Goal: Connect with others: Connect with others

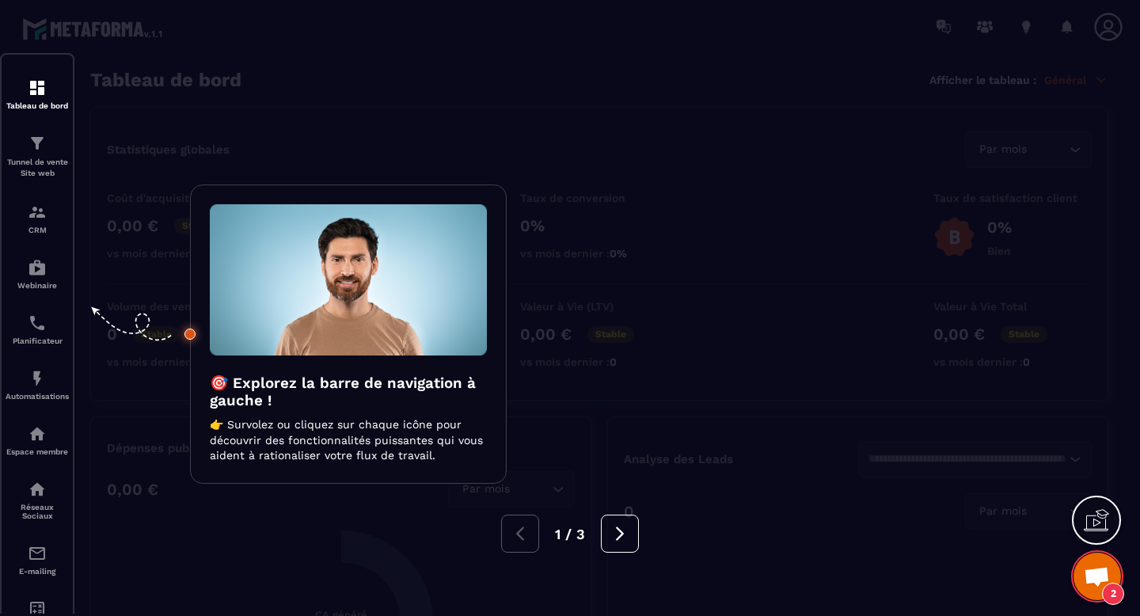
scroll to position [2953, 0]
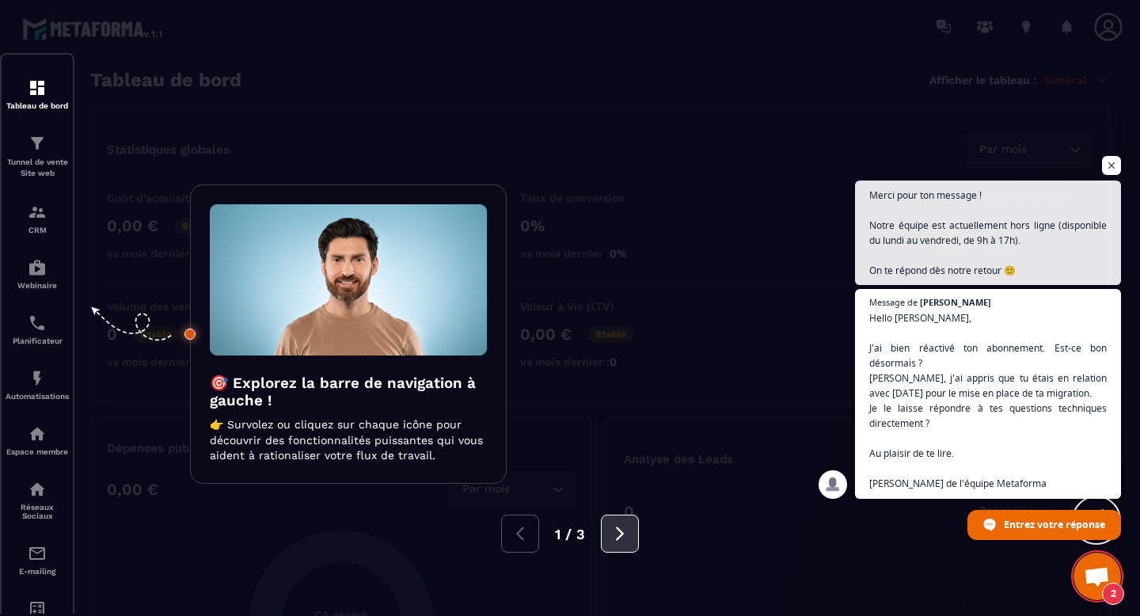
click at [620, 542] on button at bounding box center [620, 534] width 38 height 38
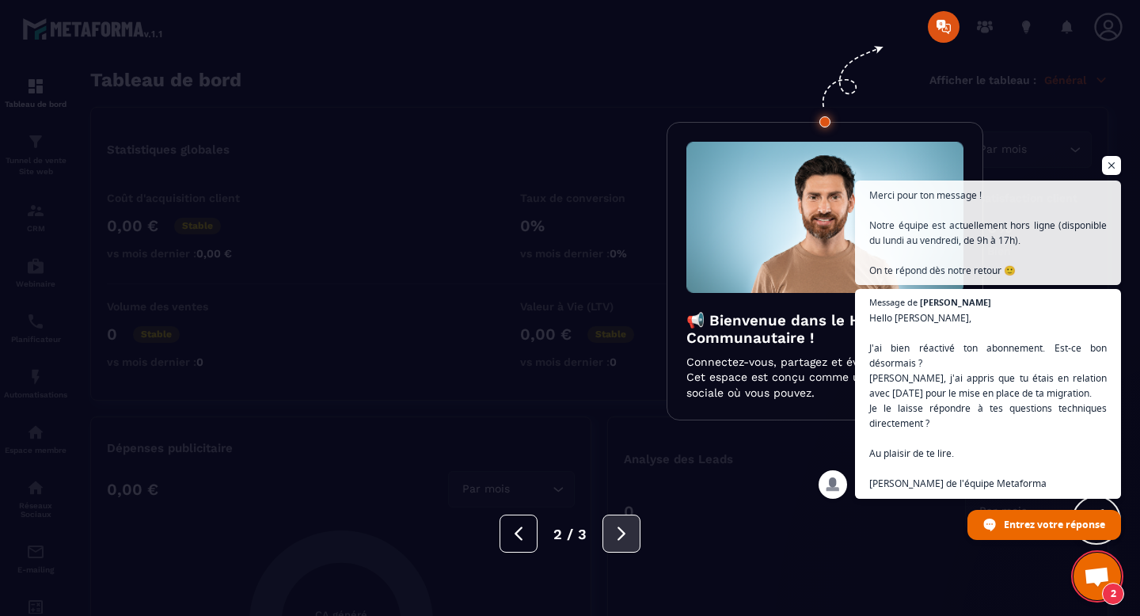
click at [620, 542] on button at bounding box center [621, 534] width 38 height 38
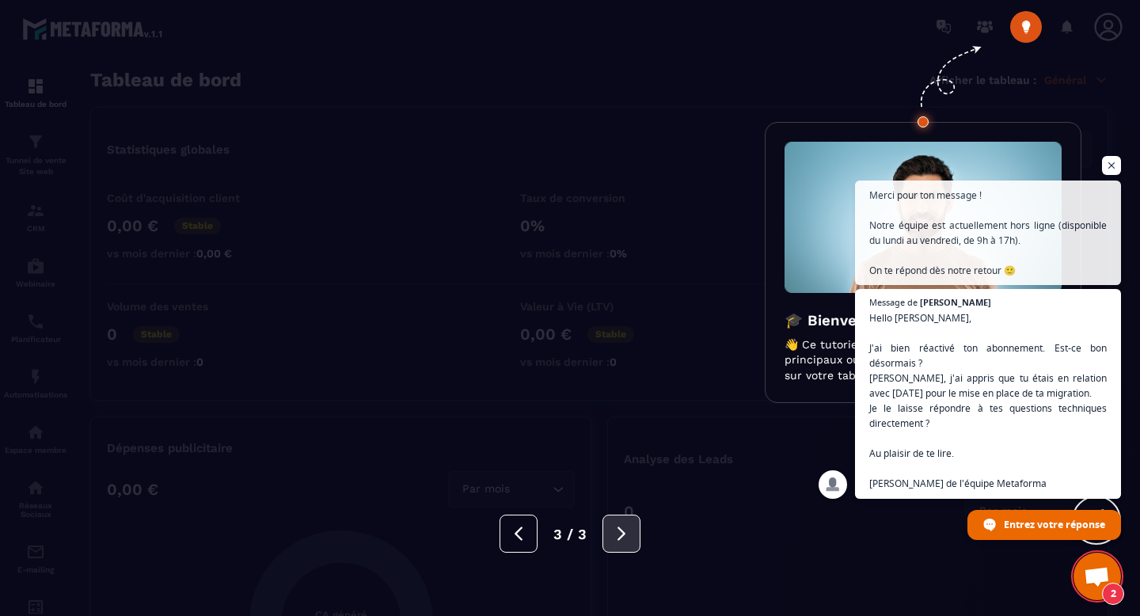
click at [620, 542] on button at bounding box center [621, 534] width 38 height 38
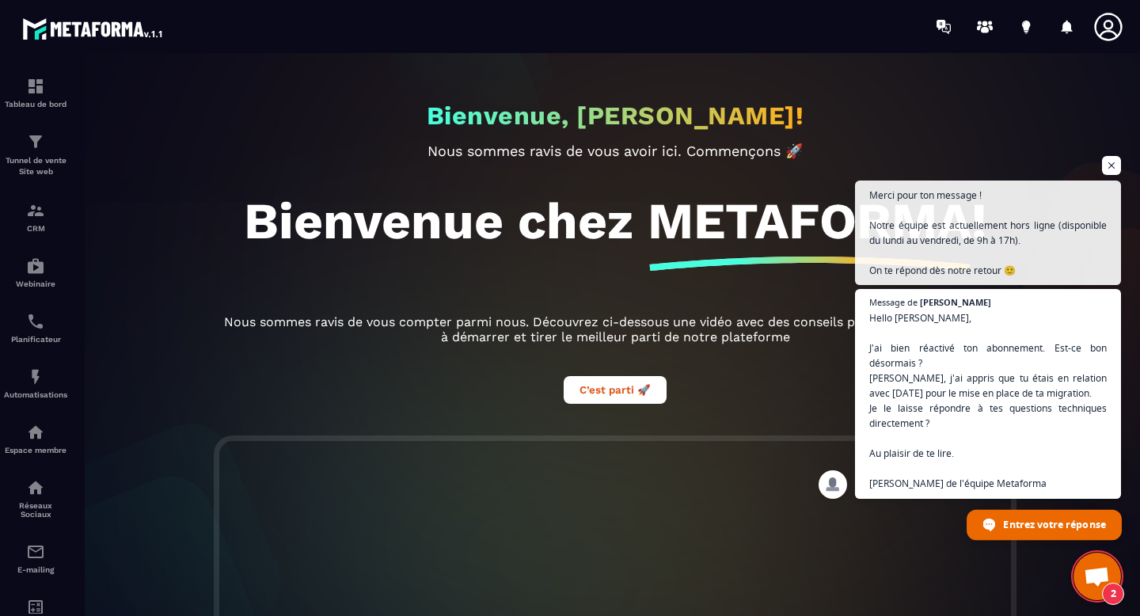
click at [1019, 530] on span "Entrez votre réponse" at bounding box center [1054, 524] width 102 height 28
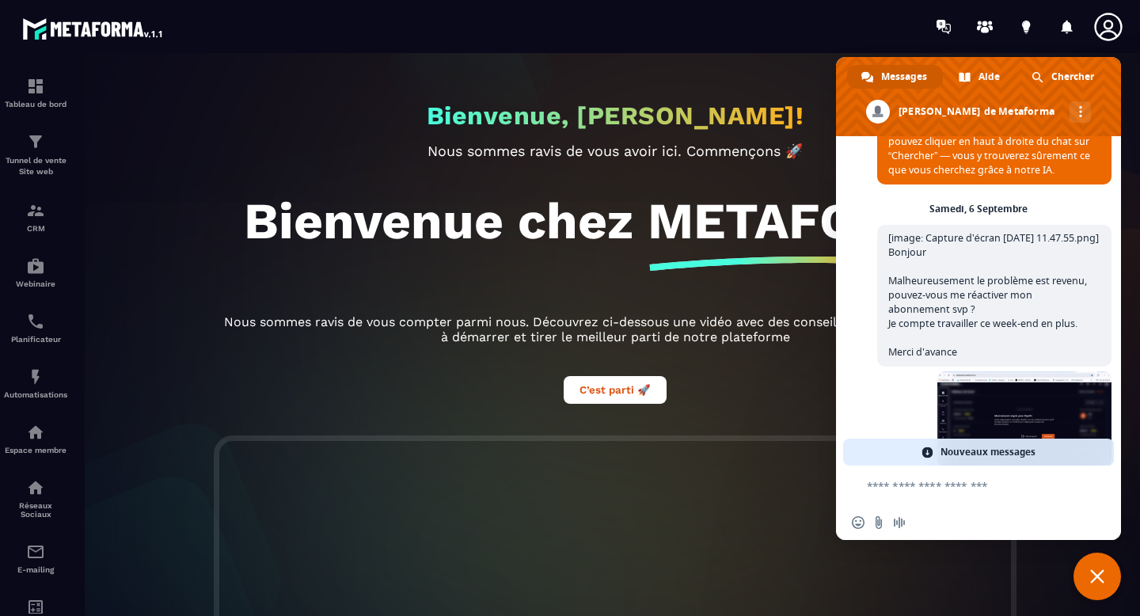
scroll to position [3499, 0]
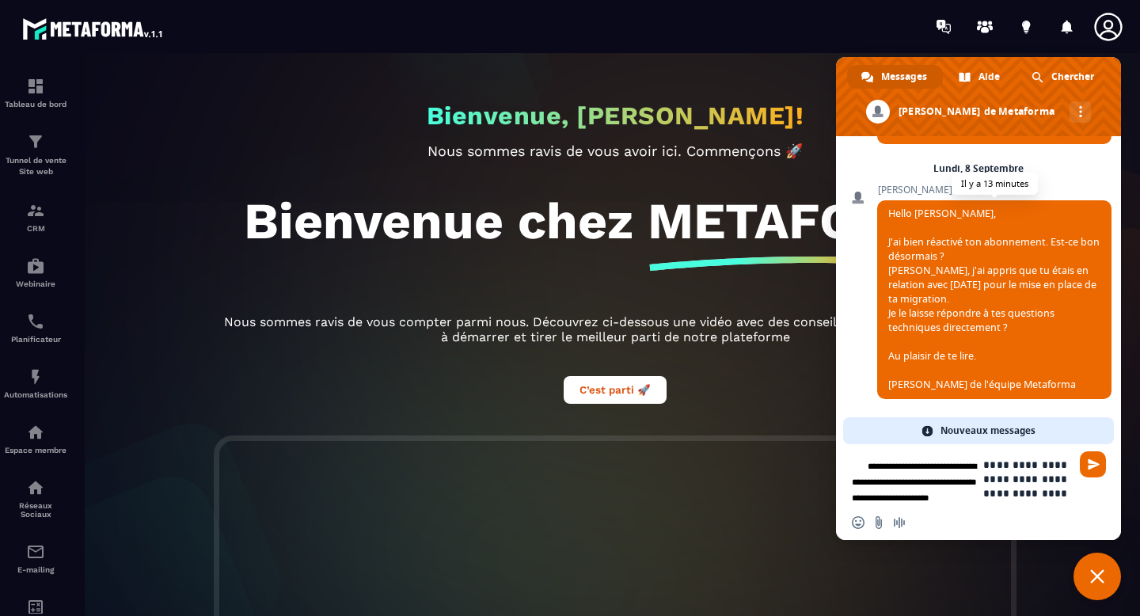
type textarea "**********"
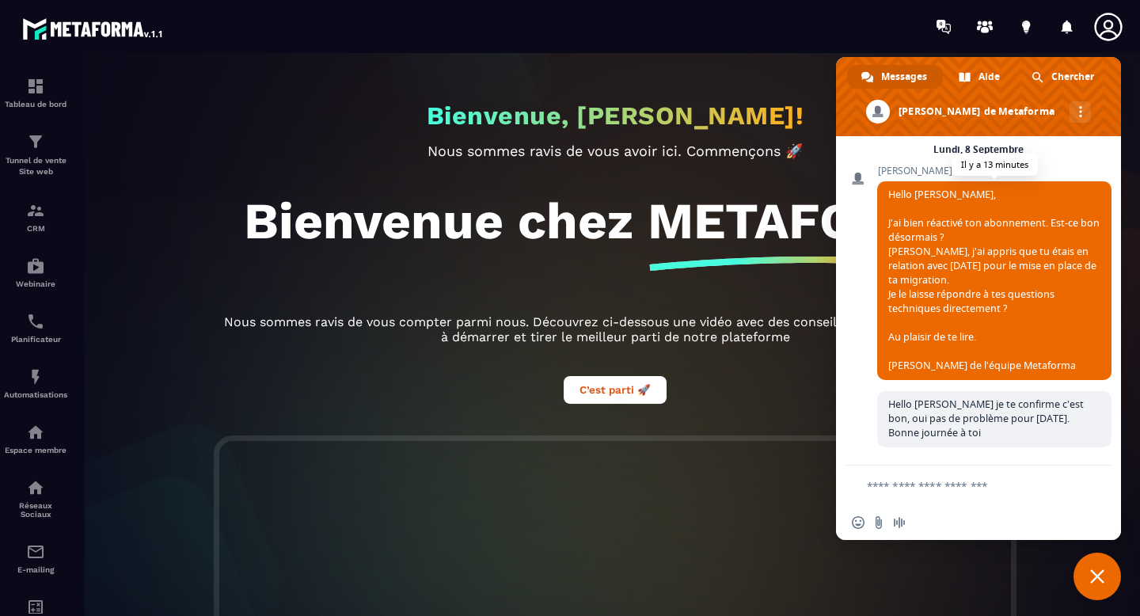
scroll to position [3541, 0]
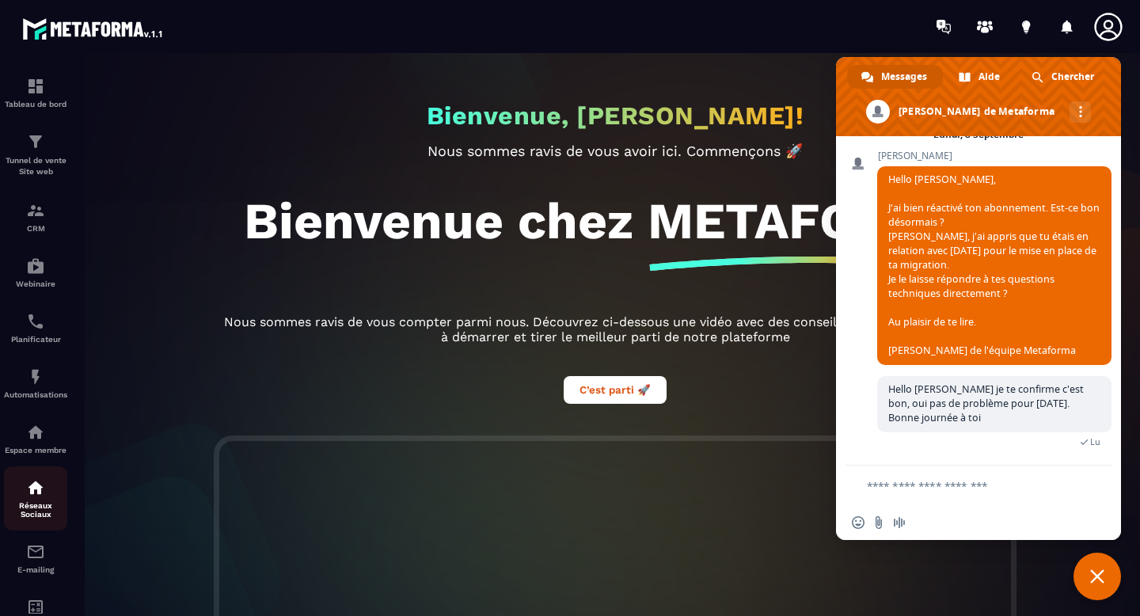
click at [38, 488] on img at bounding box center [35, 487] width 19 height 19
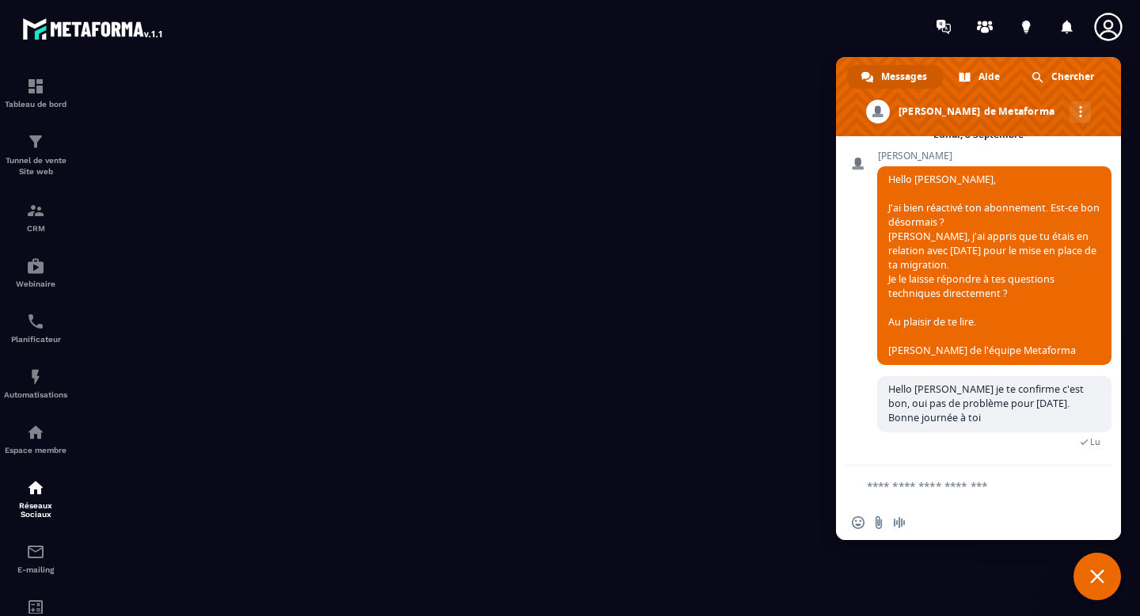
click at [1104, 576] on span "Fermer le chat" at bounding box center [1096, 576] width 47 height 47
